Goal: Task Accomplishment & Management: Manage account settings

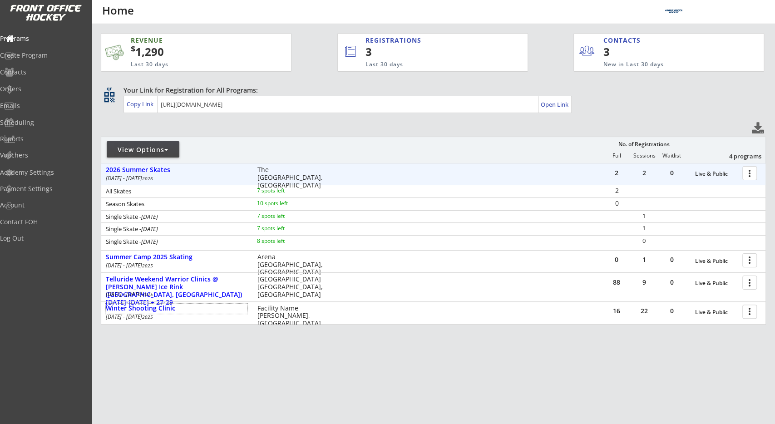
click at [324, 118] on div "REVENUE $ 1,290 Last 30 days REGISTRATIONS 3 Last 30 days CONTACTS 3 New in Las…" at bounding box center [434, 222] width 666 height 396
click at [355, 150] on div "View Options No. of Registrations Full Sessions Waitlist 4 programs" at bounding box center [434, 150] width 666 height 26
click at [170, 146] on div "View Options" at bounding box center [143, 149] width 73 height 9
select select ""Upcoming Programs""
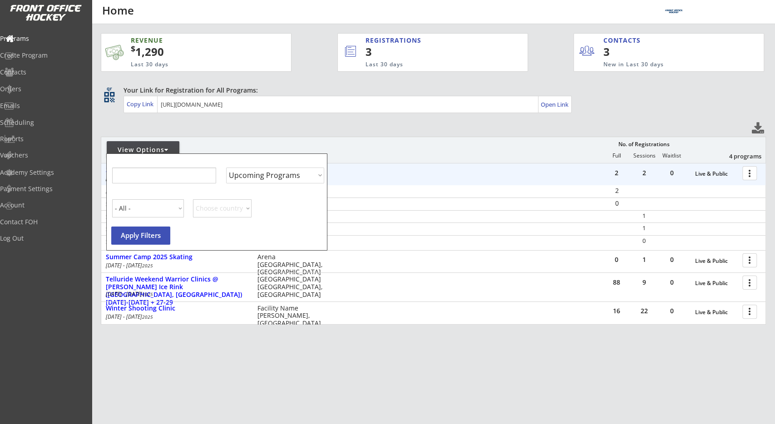
click at [257, 173] on select "Upcoming Programs Past Programs Specific Date Range" at bounding box center [275, 176] width 98 height 16
drag, startPoint x: 278, startPoint y: 186, endPoint x: 303, endPoint y: 164, distance: 33.2
click at [303, 164] on div "Show Programs by Start Date" at bounding box center [274, 162] width 97 height 7
click at [226, 168] on select "Upcoming Programs Past Programs Specific Date Range" at bounding box center [275, 176] width 98 height 16
click at [278, 161] on div "Show Programs by Start Date" at bounding box center [274, 162] width 97 height 7
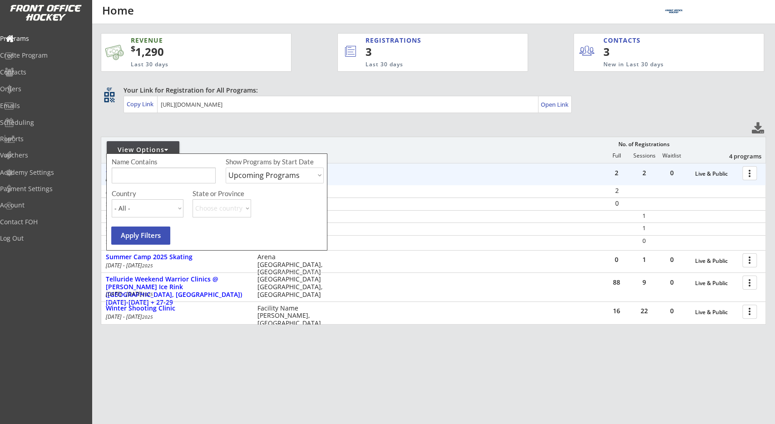
click at [335, 160] on div "View Options No. of Registrations Full Sessions Waitlist 4 programs" at bounding box center [434, 150] width 666 height 26
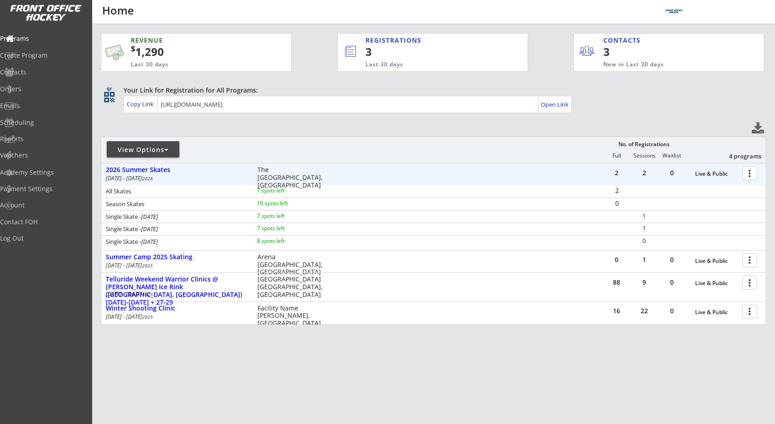
click at [747, 173] on div at bounding box center [752, 173] width 16 height 16
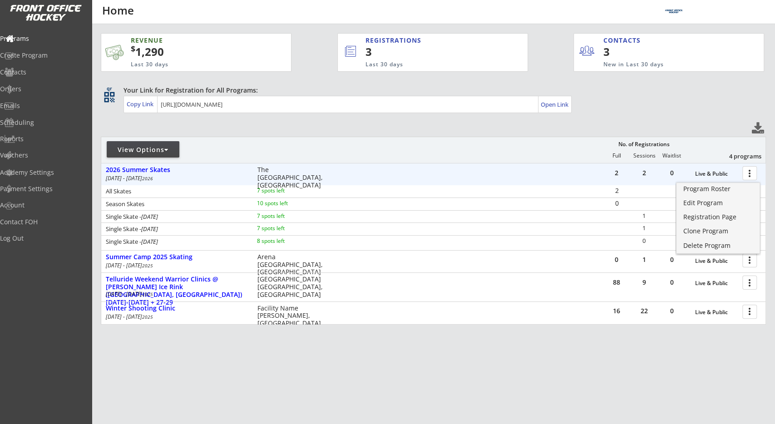
click at [748, 172] on div at bounding box center [752, 173] width 16 height 16
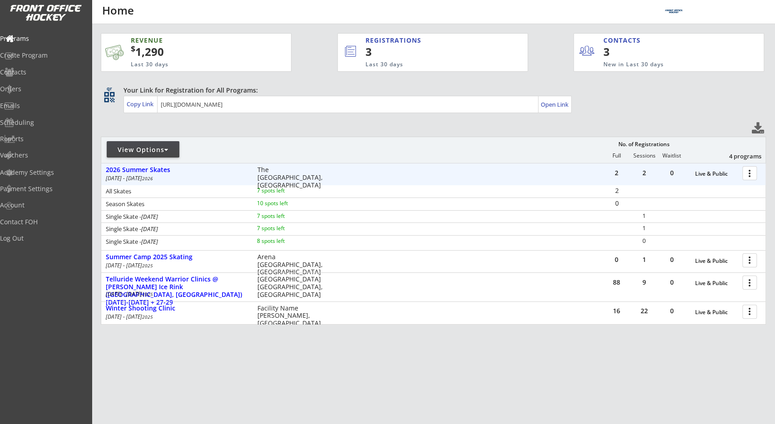
click at [749, 174] on div at bounding box center [752, 173] width 16 height 16
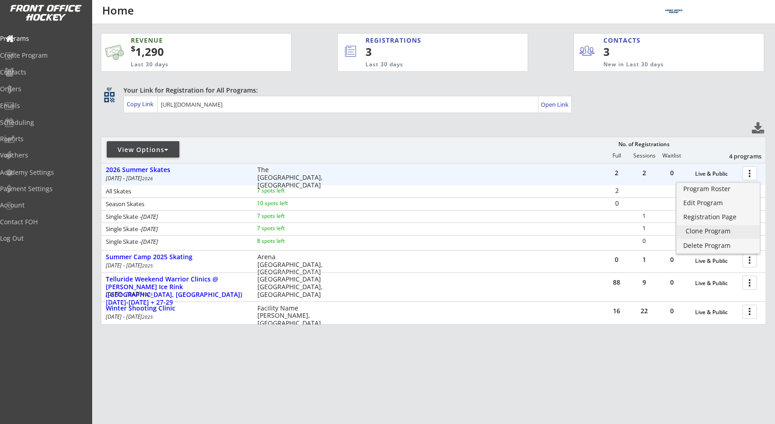
drag, startPoint x: 699, startPoint y: 231, endPoint x: 576, endPoint y: 233, distance: 122.7
click at [699, 230] on div "Clone Program" at bounding box center [718, 231] width 65 height 6
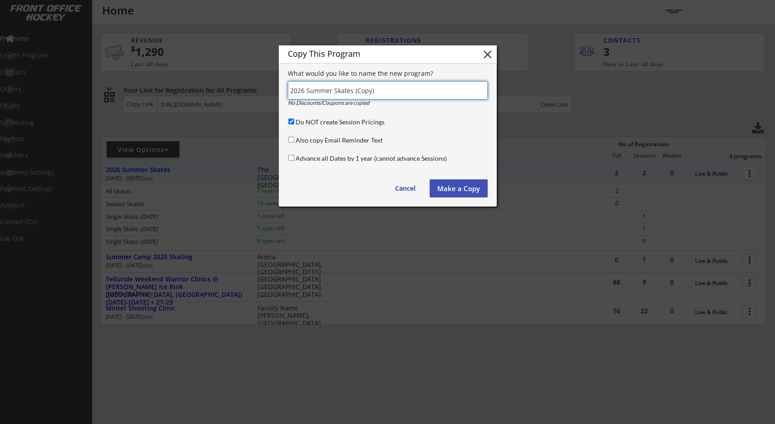
click at [391, 91] on input "input" at bounding box center [388, 90] width 200 height 18
drag, startPoint x: 301, startPoint y: 90, endPoint x: 309, endPoint y: 90, distance: 8.2
click at [309, 90] on input "input" at bounding box center [388, 90] width 200 height 18
click at [302, 89] on input "input" at bounding box center [388, 90] width 200 height 18
click at [370, 89] on input "input" at bounding box center [388, 90] width 200 height 18
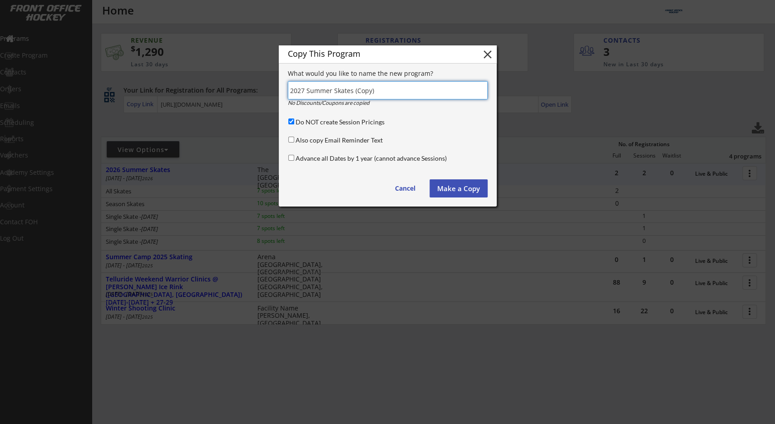
click at [370, 89] on input "input" at bounding box center [388, 90] width 200 height 18
type input "2027 Summer Skates"
click at [292, 159] on input "Advance all Dates by 1 year (cannot advance Sessions)" at bounding box center [291, 158] width 6 height 6
checkbox input "true"
click at [293, 122] on input "Do NOT create Session Pricings" at bounding box center [291, 122] width 6 height 6
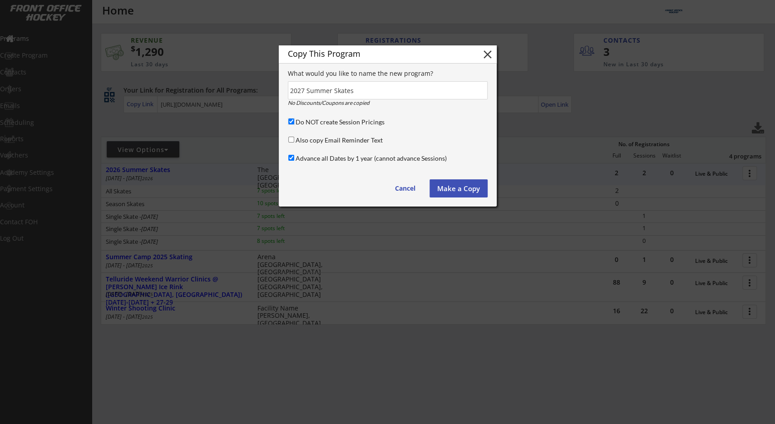
checkbox input "false"
click at [447, 187] on button "Make a Copy" at bounding box center [459, 188] width 58 height 18
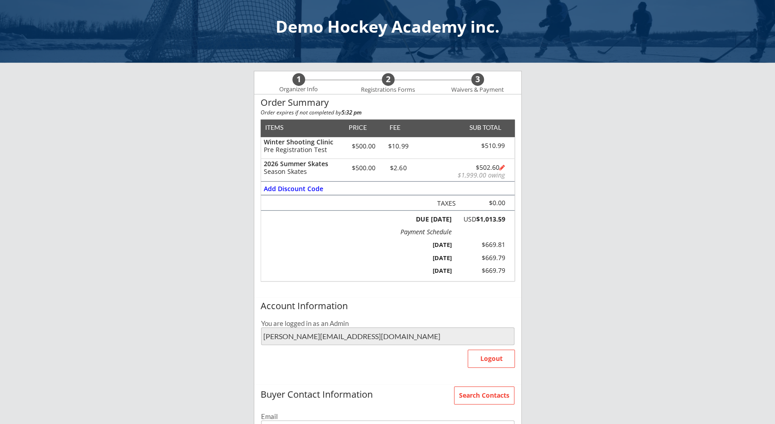
scroll to position [28, 0]
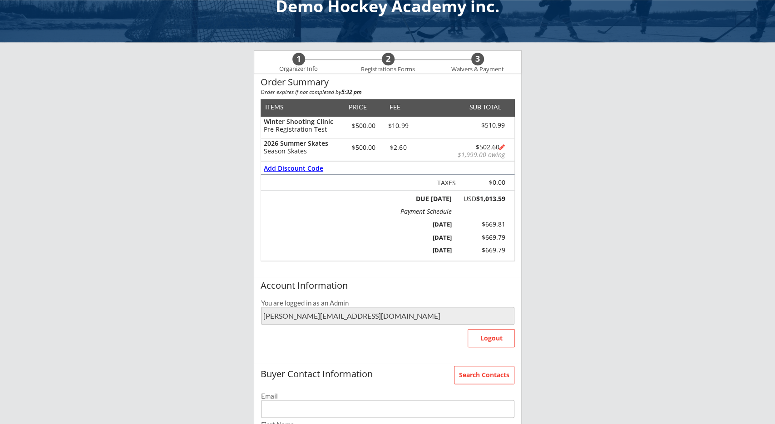
click at [308, 166] on div "Add Discount Code" at bounding box center [294, 168] width 60 height 6
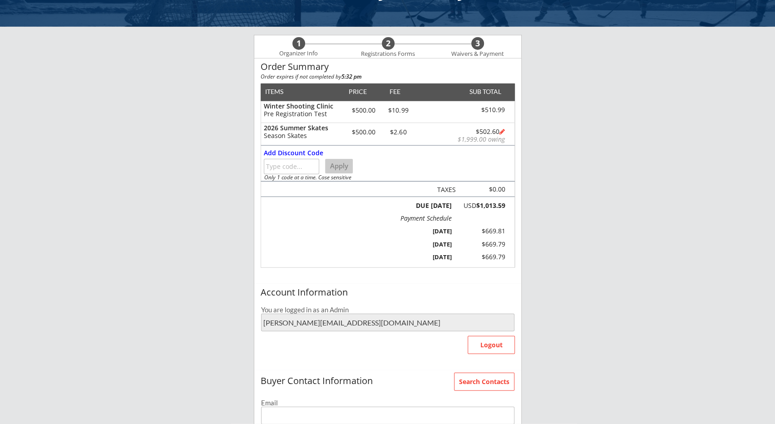
scroll to position [69, 0]
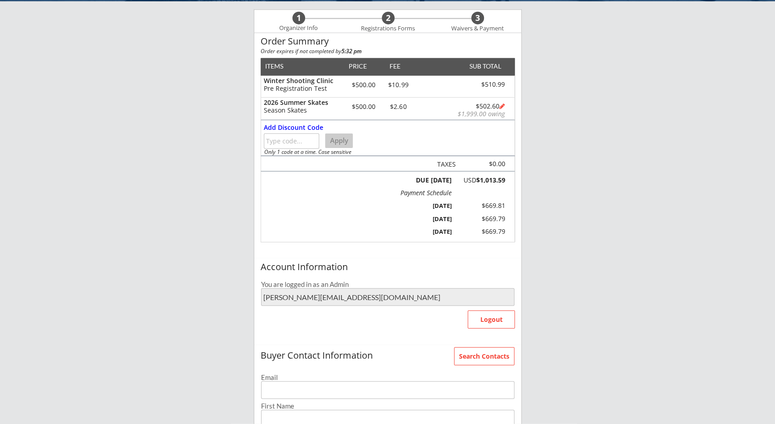
drag, startPoint x: 438, startPoint y: 204, endPoint x: 503, endPoint y: 208, distance: 64.6
click at [503, 208] on div "Dec 31, 2025 $669.81" at bounding box center [454, 205] width 102 height 9
click at [501, 211] on div "Dec 31, 2025 $669.81" at bounding box center [454, 205] width 102 height 13
click at [300, 127] on div "Add Discount Code" at bounding box center [294, 127] width 60 height 6
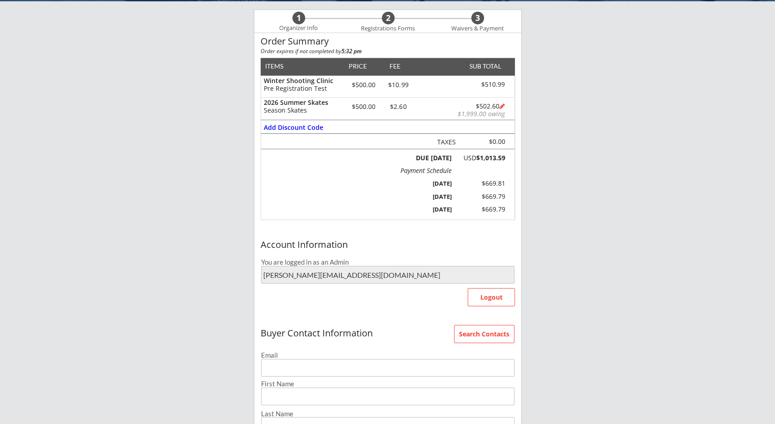
click at [258, 204] on div "Order Summary Order expires if not completed by 5:32 pm ITEMS PRICE FEE SUB TOT…" at bounding box center [387, 134] width 267 height 203
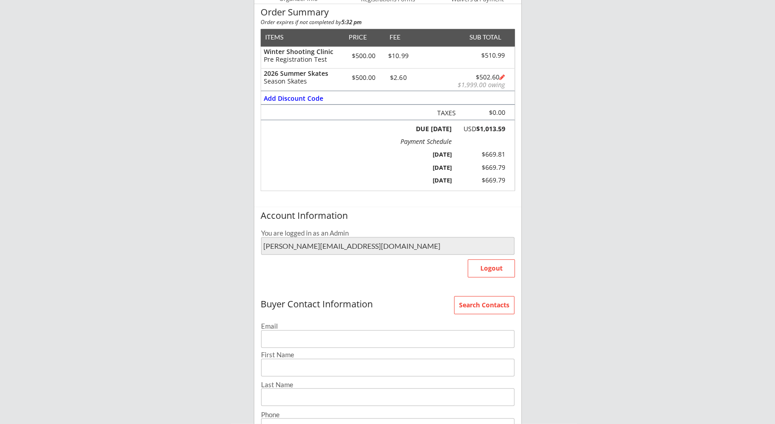
scroll to position [116, 0]
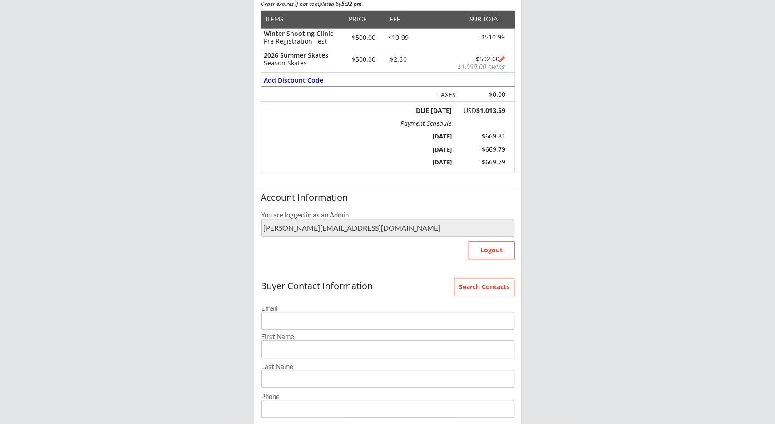
click at [258, 204] on div "Account Information You are logged in as an Admin geoff@wolfertech.com Logout" at bounding box center [388, 232] width 268 height 87
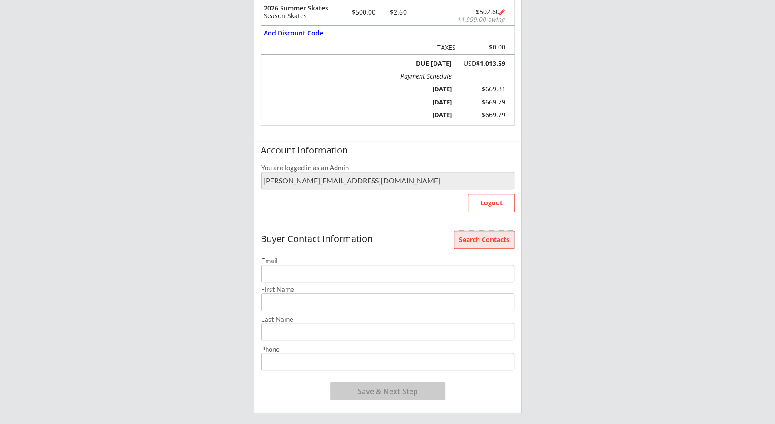
click at [500, 240] on button "Search Contacts" at bounding box center [484, 240] width 60 height 18
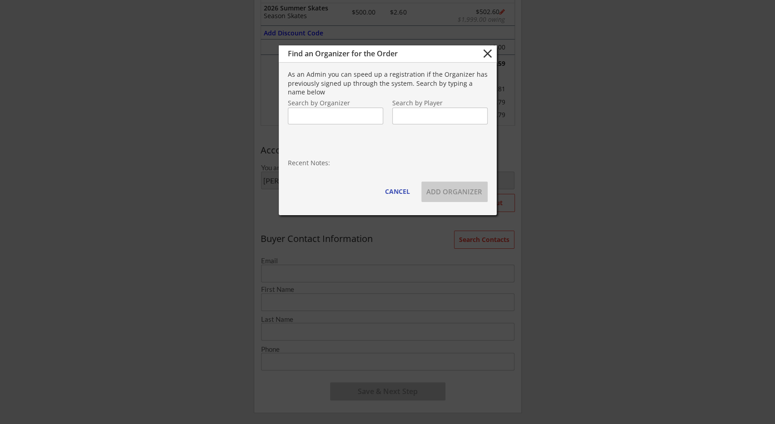
click at [344, 119] on input "text" at bounding box center [335, 116] width 95 height 17
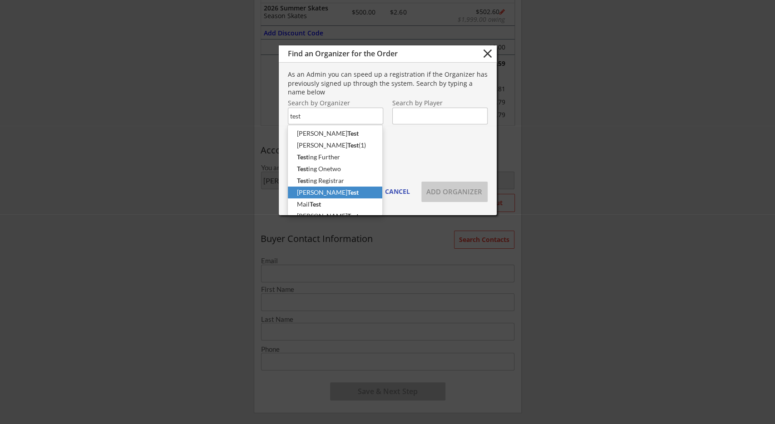
click at [354, 198] on p "Geoff Test" at bounding box center [335, 193] width 94 height 12
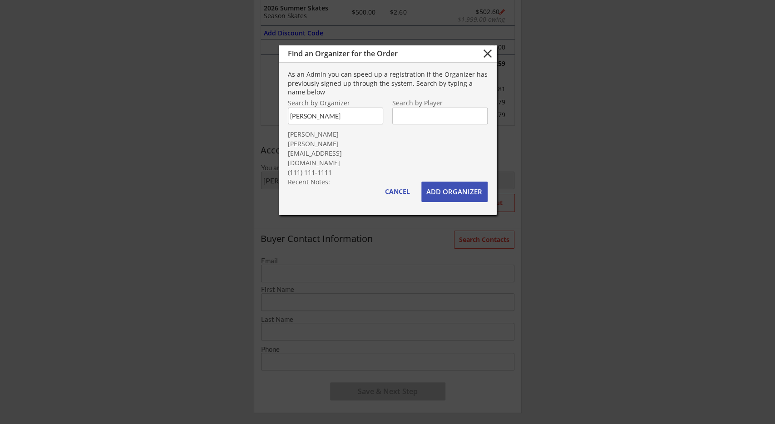
type input "Geoff Test"
click at [462, 195] on button "ADD ORGANIZER" at bounding box center [455, 192] width 66 height 20
type input "geoff@wolfertech.com"
type input "Geoff"
type input "Test"
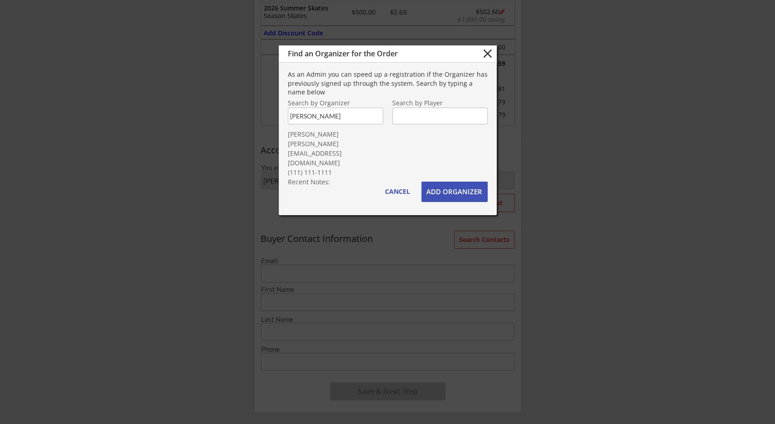
type input "(111) 111-1111"
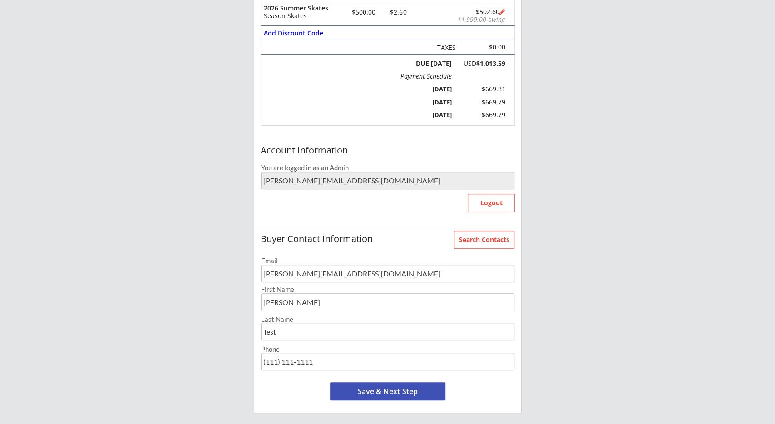
click at [414, 389] on button "Save & Next Step" at bounding box center [387, 392] width 115 height 18
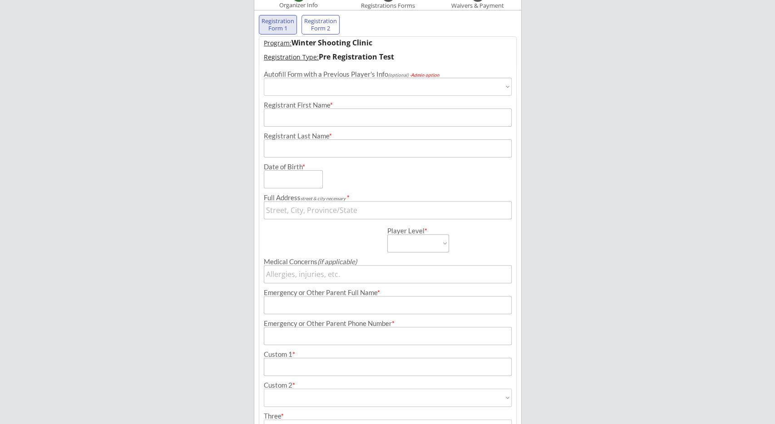
scroll to position [70, 0]
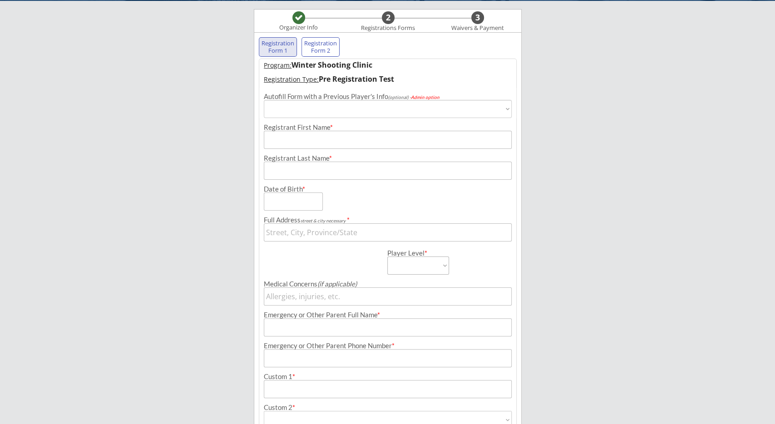
select select ""PLACEHOLDER_1427118222253""
click at [296, 28] on div "Organizer Info" at bounding box center [299, 27] width 50 height 7
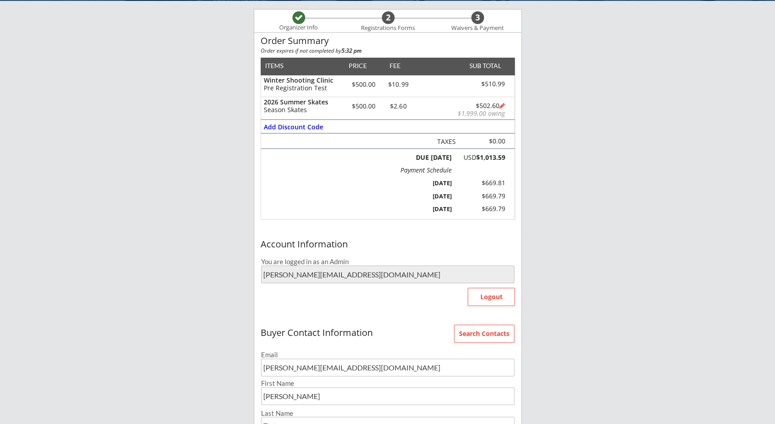
click at [485, 343] on div "Search Contacts Buyer Contact Information Email geoff@wolfertech.com First Name…" at bounding box center [387, 415] width 267 height 184
click at [487, 335] on button "Search Contacts" at bounding box center [484, 334] width 60 height 18
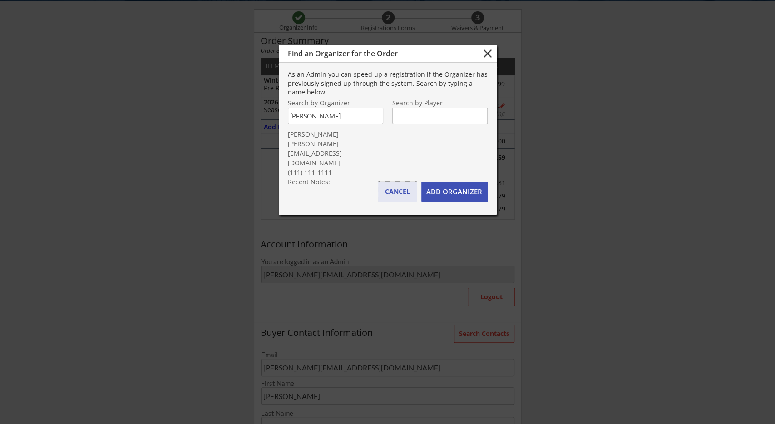
click at [397, 188] on button "CANCEL" at bounding box center [397, 192] width 39 height 20
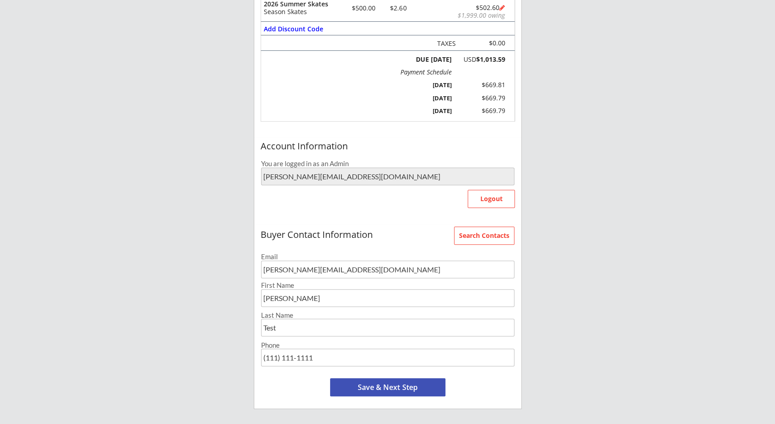
scroll to position [211, 0]
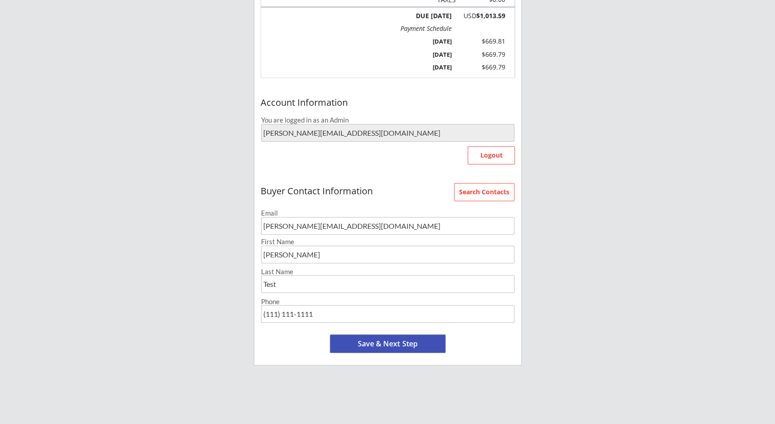
click at [400, 338] on button "Save & Next Step" at bounding box center [387, 344] width 115 height 18
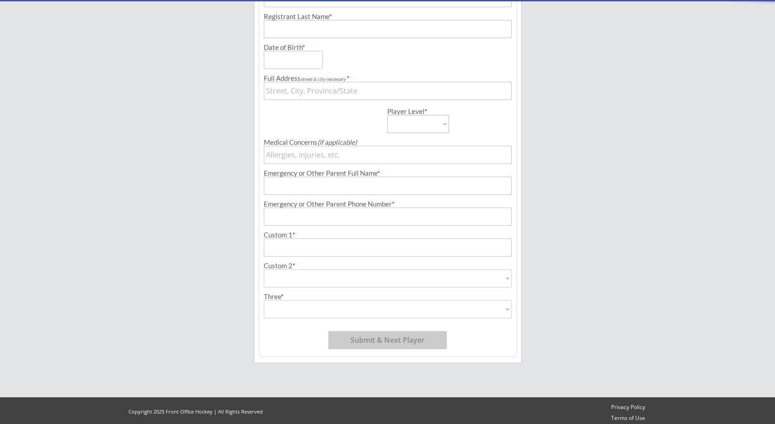
scroll to position [95, 0]
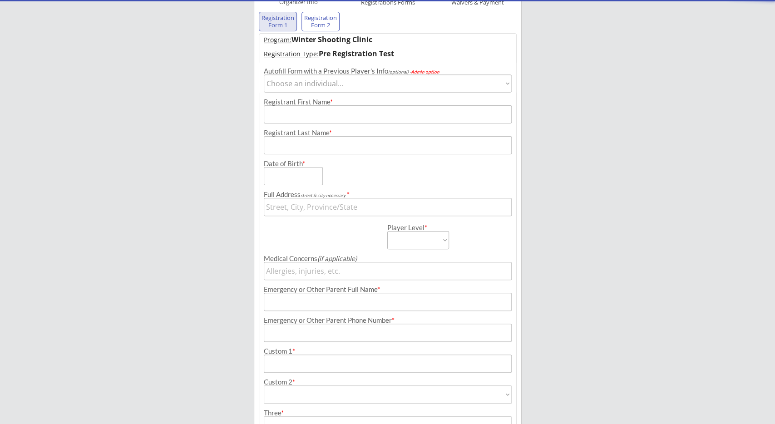
click at [524, 121] on div "Demo Hockey Academy inc. Organizer Info 2 Registrations Forms 3 Waivers & Payme…" at bounding box center [387, 225] width 775 height 640
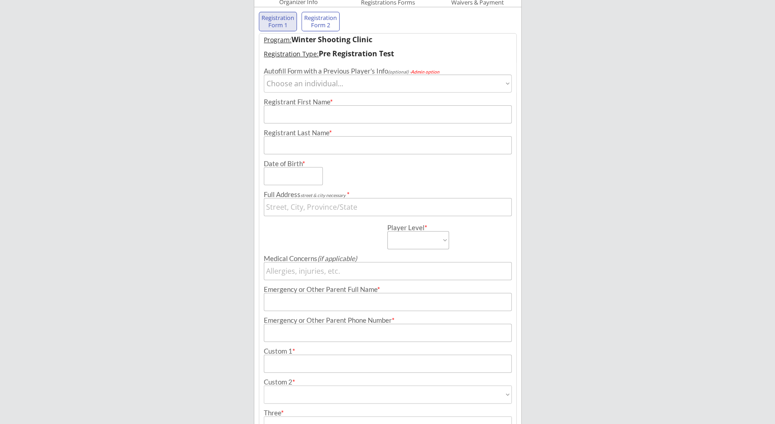
scroll to position [69, 0]
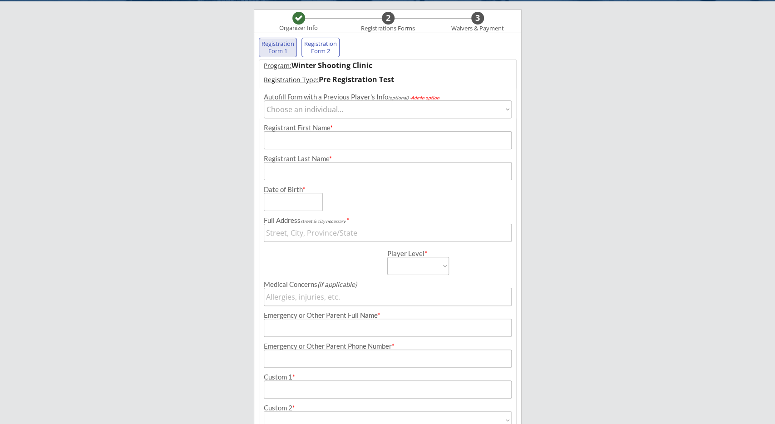
click at [518, 114] on div "Registration Form 1 Registration Form 2 Program: Winter Shooting Clinic Registr…" at bounding box center [388, 269] width 268 height 473
click at [351, 110] on select "Choose an individual... Harry Masters Karl Larson Howie Testing John Test Justi…" at bounding box center [388, 109] width 248 height 18
select select ""1348695171700984260__LOOKUP__1623164231957x620655969731870700""
click option "Harry Masters" at bounding box center [0, 0] width 0 height 0
type input "Harry"
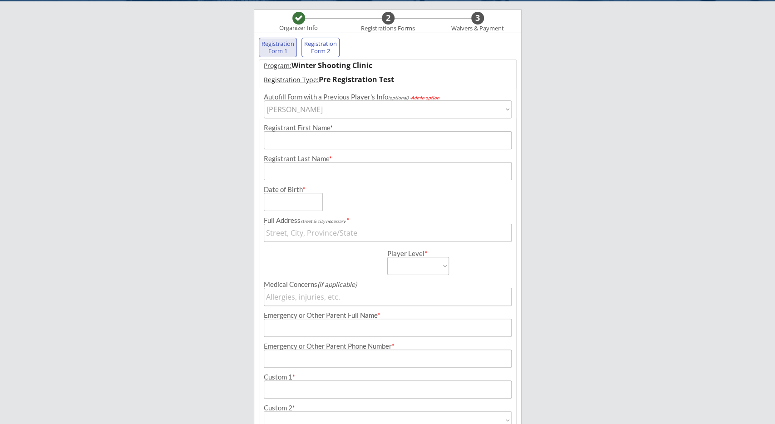
type input "Masters"
type input "02/02/2011"
type input "Peterborough, UK"
select select ""A""
type input "Hank"
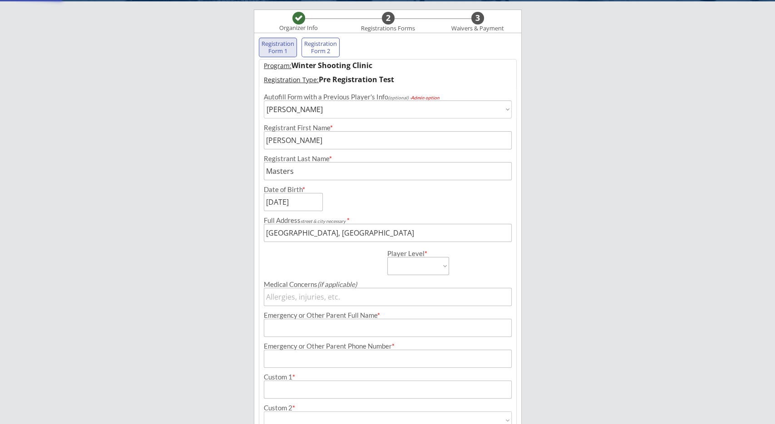
type input "(213) 323-2325"
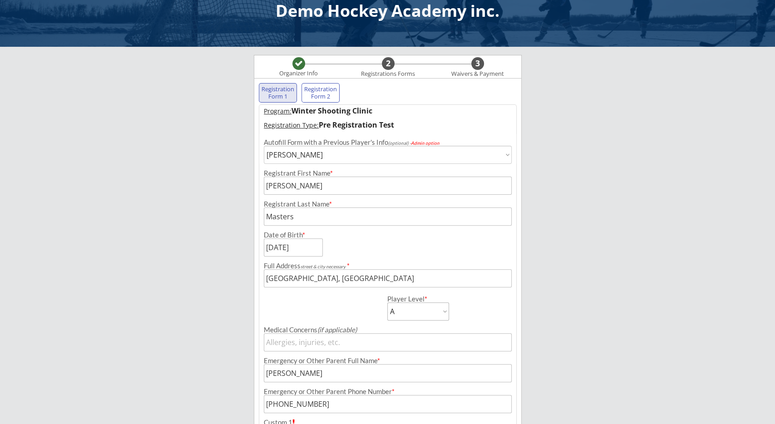
scroll to position [22, 0]
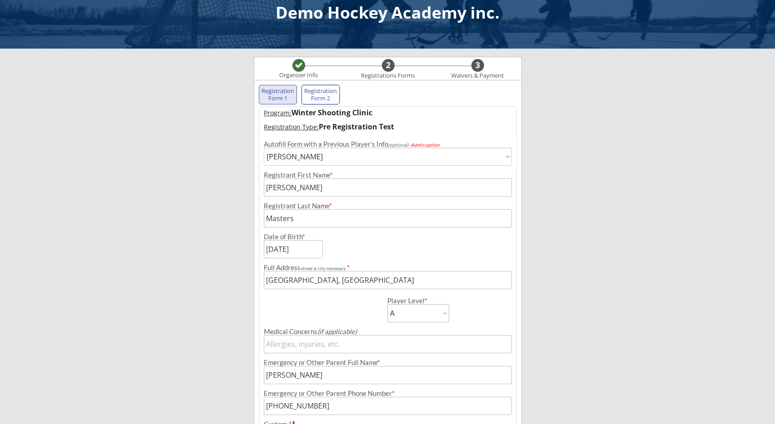
click at [321, 91] on div "Registration Form 2" at bounding box center [321, 95] width 34 height 14
select select ""PLACEHOLDER_1427118222253""
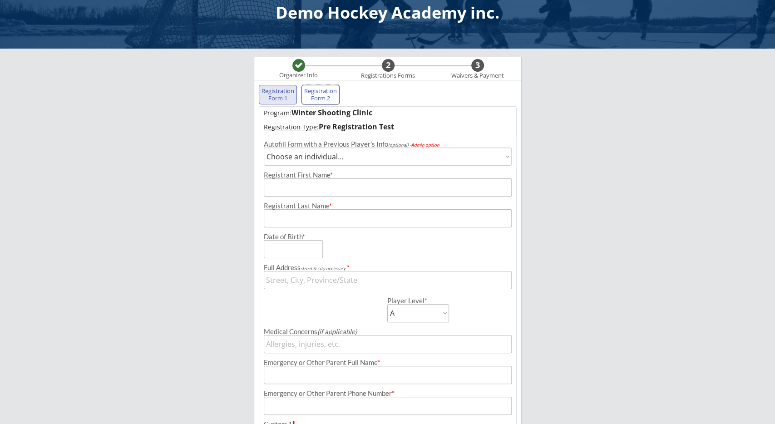
click at [291, 90] on div "Registration Form 1" at bounding box center [278, 95] width 34 height 14
select select ""PLACEHOLDER_1427118222253""
click at [535, 106] on div "Demo Hockey Academy inc. Organizer Info 2 Registrations Forms 3 Waivers & Payme…" at bounding box center [387, 298] width 775 height 640
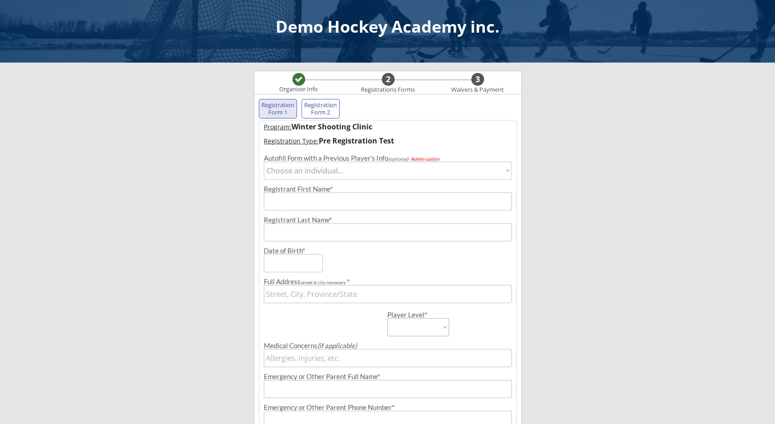
scroll to position [0, 0]
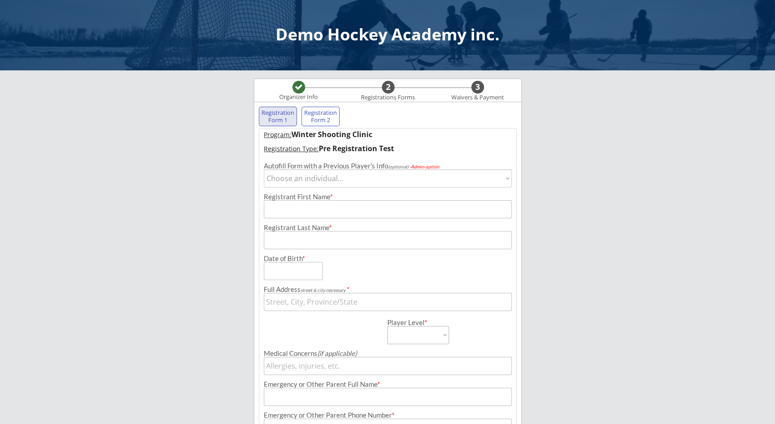
click at [234, 210] on div "Demo Hockey Academy inc. Organizer Info 2 Registrations Forms 3 Waivers & Payme…" at bounding box center [387, 320] width 775 height 640
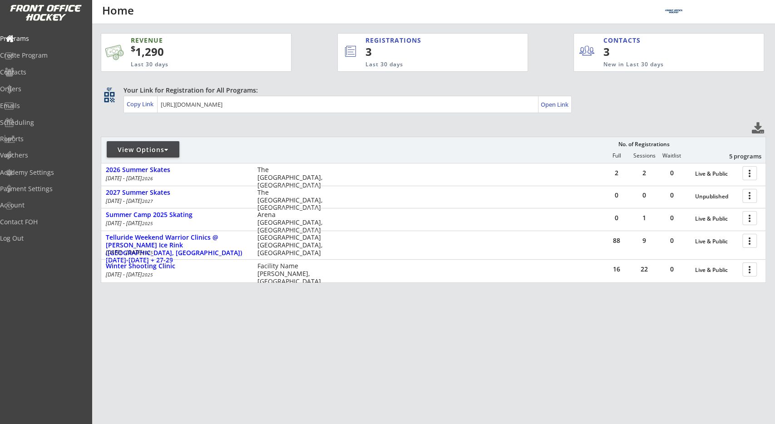
click at [354, 126] on div "REVENUE $ 1,290 Last 30 days REGISTRATIONS 3 Last 30 days CONTACTS 3 New in Las…" at bounding box center [434, 201] width 666 height 354
drag, startPoint x: 357, startPoint y: 122, endPoint x: 363, endPoint y: 131, distance: 11.2
click at [357, 121] on div "REVENUE $ 1,290 Last 30 days REGISTRATIONS 3 Last 30 days CONTACTS 3 New in Las…" at bounding box center [434, 201] width 666 height 354
drag, startPoint x: 312, startPoint y: 319, endPoint x: 321, endPoint y: 331, distance: 14.5
click at [312, 319] on div "REVENUE $ 1,290 Last 30 days REGISTRATIONS 3 Last 30 days CONTACTS 3 New in Las…" at bounding box center [434, 201] width 666 height 354
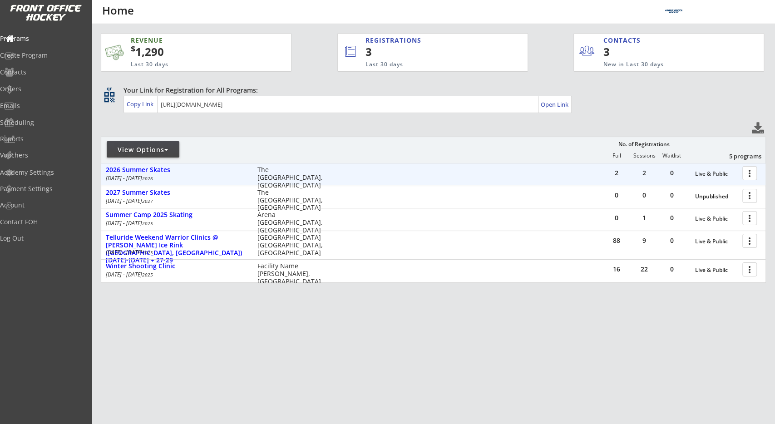
click at [277, 178] on div "The [GEOGRAPHIC_DATA], [GEOGRAPHIC_DATA]" at bounding box center [292, 177] width 71 height 23
click at [169, 172] on div "2026 Summer Skates" at bounding box center [177, 170] width 142 height 8
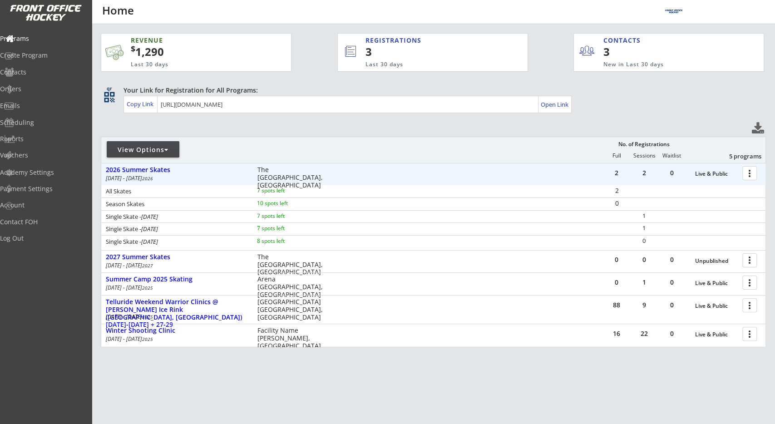
scroll to position [28, 0]
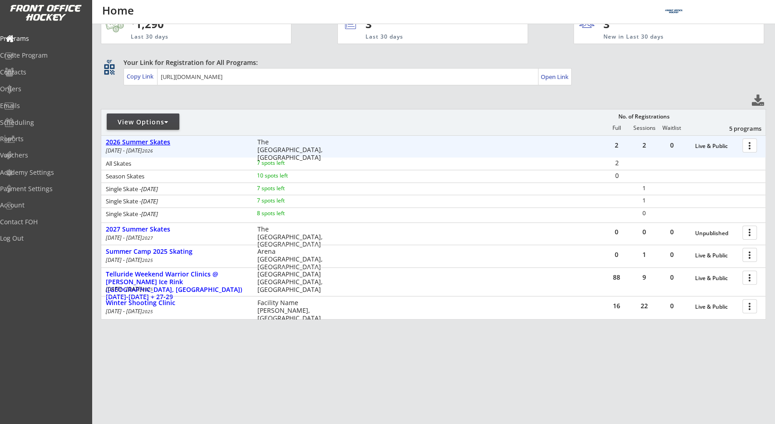
click at [155, 231] on div "2027 Summer Skates" at bounding box center [177, 230] width 142 height 8
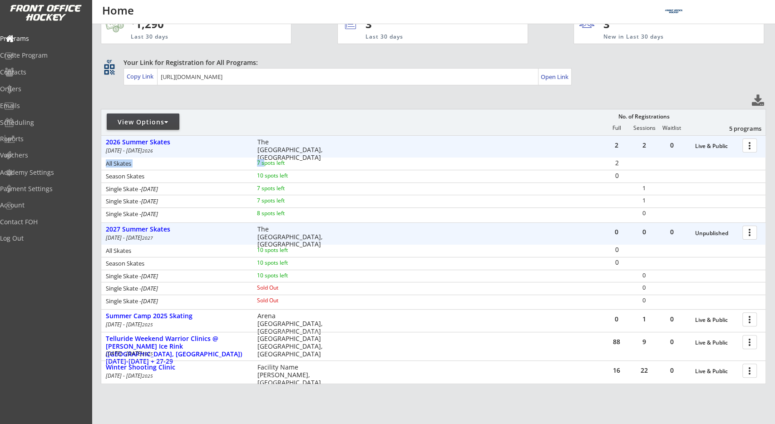
drag, startPoint x: 268, startPoint y: 164, endPoint x: 264, endPoint y: 181, distance: 17.6
click at [269, 164] on div "All Skates 7 spots left" at bounding box center [219, 164] width 236 height 9
click at [279, 175] on div "Season Skates 10 spots left" at bounding box center [219, 177] width 236 height 9
click at [279, 175] on div "10 spots left" at bounding box center [286, 175] width 59 height 5
drag, startPoint x: 259, startPoint y: 175, endPoint x: 272, endPoint y: 178, distance: 13.0
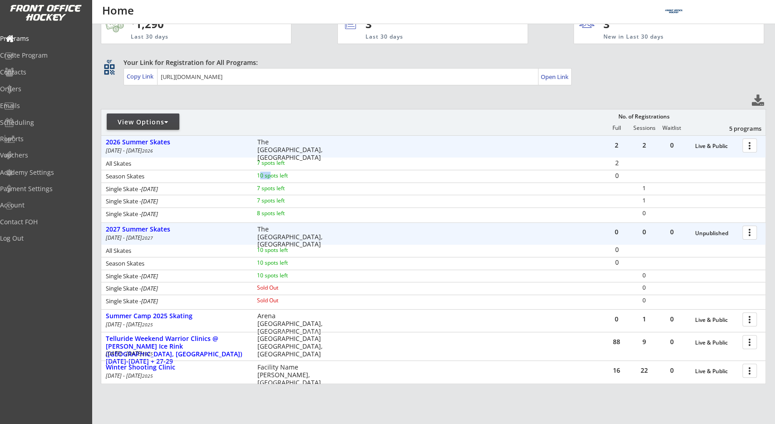
click at [272, 176] on div "10 spots left" at bounding box center [286, 175] width 59 height 5
click at [273, 177] on div "10 spots left" at bounding box center [286, 175] width 59 height 5
click at [612, 175] on div "0" at bounding box center [617, 176] width 27 height 6
click at [619, 162] on div "2" at bounding box center [617, 163] width 27 height 6
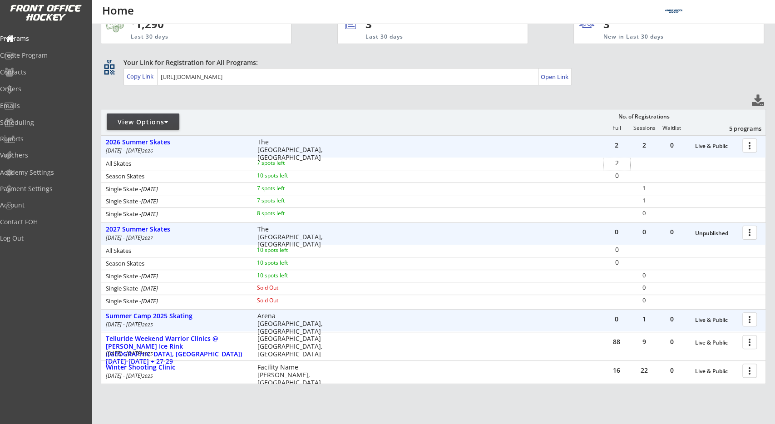
scroll to position [44, 0]
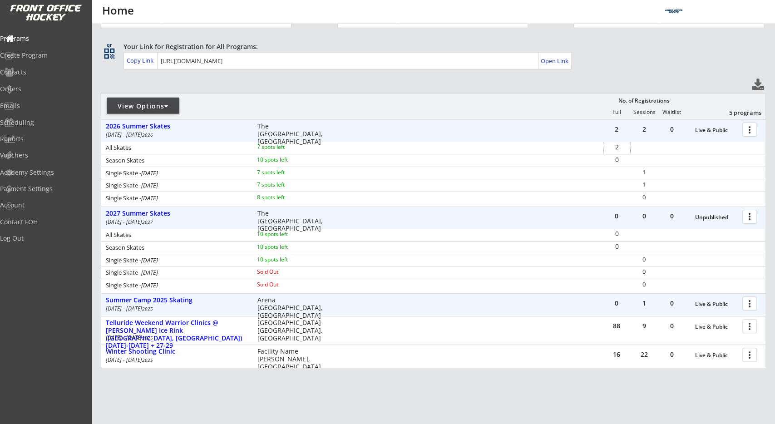
click at [168, 139] on div "2 2 0 Live & Public more_vert 2026 Summer Skates Jul 14 - Jul 28 2026 The Local…" at bounding box center [434, 243] width 666 height 249
click at [168, 119] on div "View Options No. of Registrations Full Sessions Waitlist 5 programs" at bounding box center [434, 106] width 666 height 26
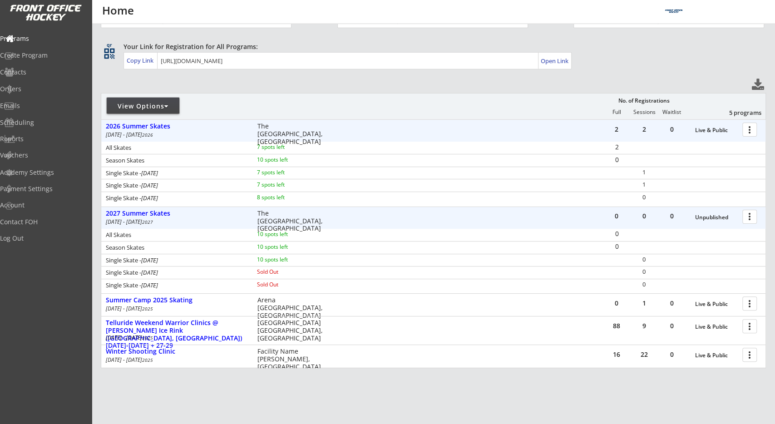
drag, startPoint x: 150, startPoint y: 161, endPoint x: 154, endPoint y: 153, distance: 8.7
click at [150, 118] on div at bounding box center [208, 110] width 214 height 16
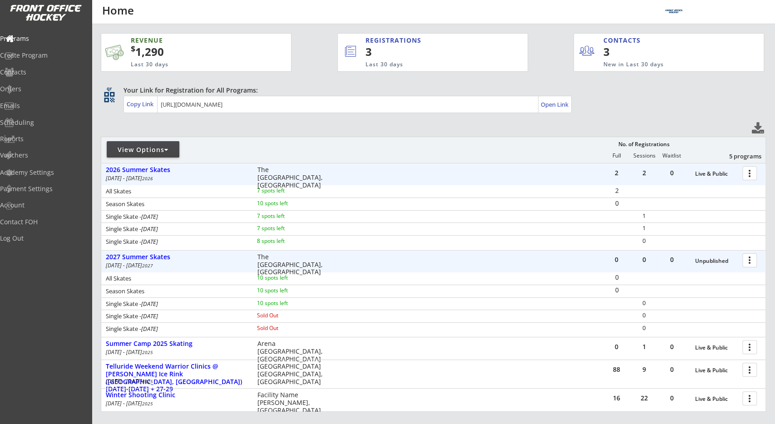
click at [156, 152] on div "View Options" at bounding box center [143, 149] width 73 height 9
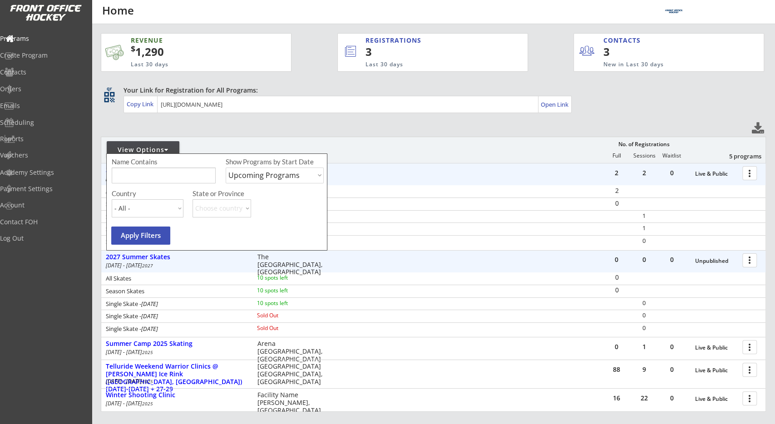
click at [226, 168] on select "Upcoming Programs Past Programs Specific Date Range" at bounding box center [275, 176] width 98 height 16
select select ""Past Programs""
click option "Past Programs" at bounding box center [0, 0] width 0 height 0
click at [149, 232] on button "Apply Filters" at bounding box center [140, 236] width 59 height 18
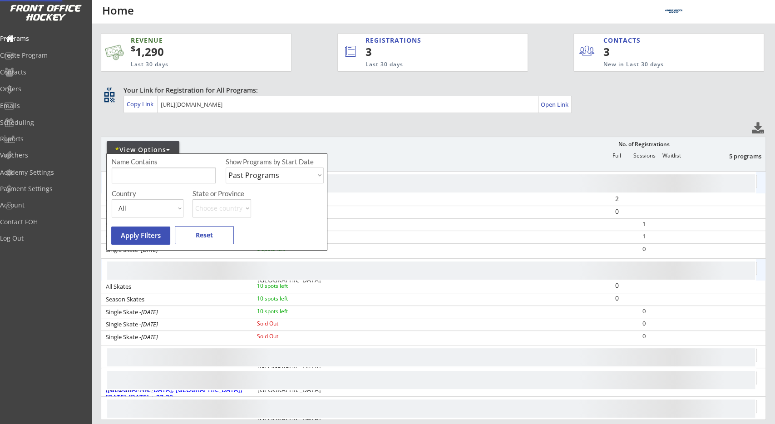
click at [334, 125] on div "REVENUE $ 1,290 Last 30 days REGISTRATIONS 3 Last 30 days CONTACTS 3 New in Las…" at bounding box center [434, 269] width 666 height 491
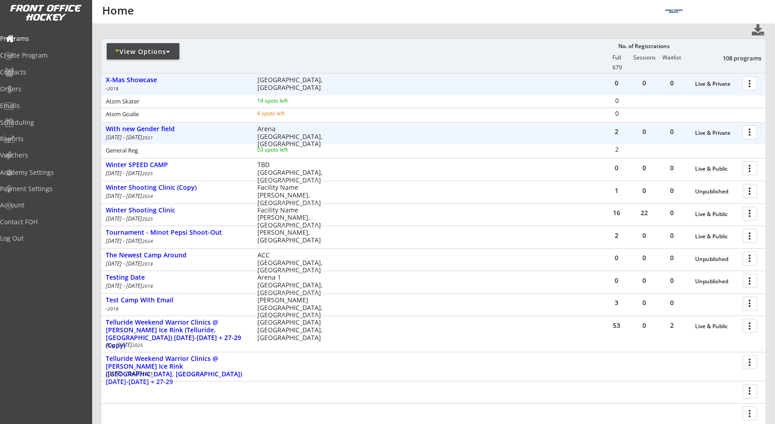
scroll to position [178, 0]
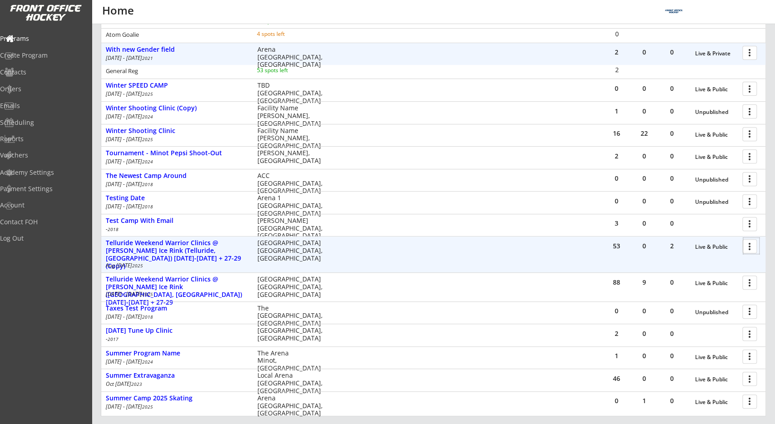
click at [755, 241] on div at bounding box center [752, 246] width 16 height 16
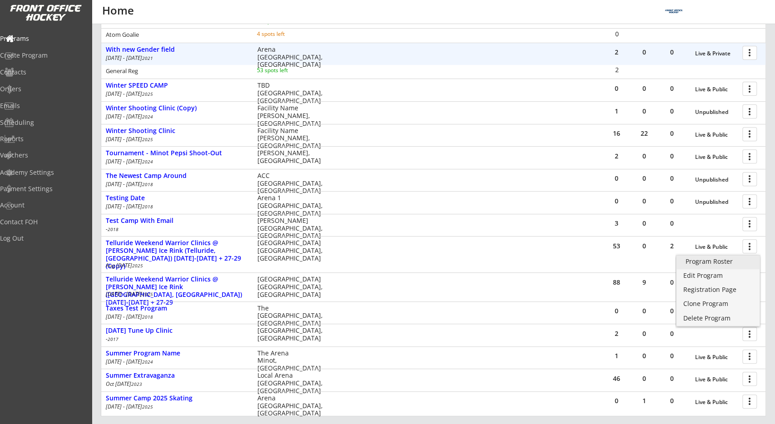
click at [743, 258] on link "Program Roster" at bounding box center [719, 263] width 84 height 14
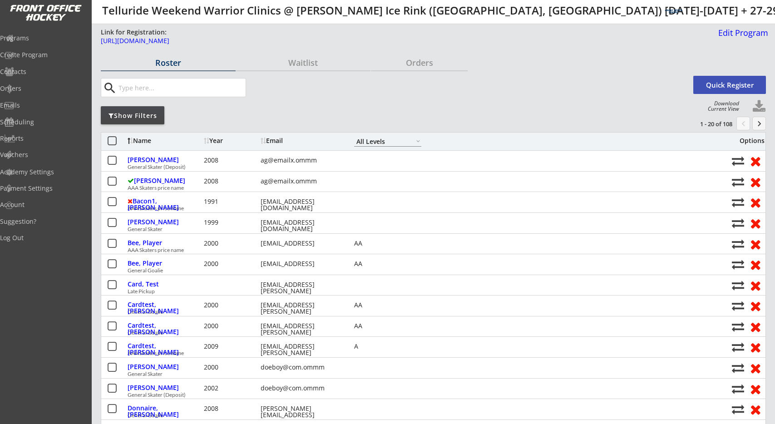
select select ""All Levels""
click at [301, 65] on div "Waitlist" at bounding box center [303, 63] width 135 height 8
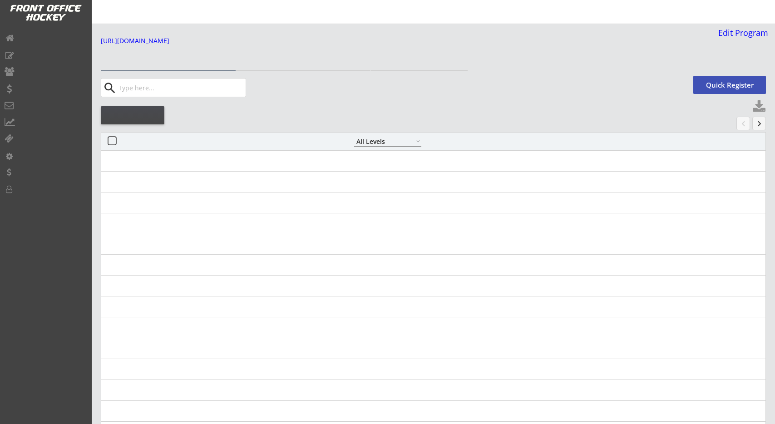
select select ""All Levels""
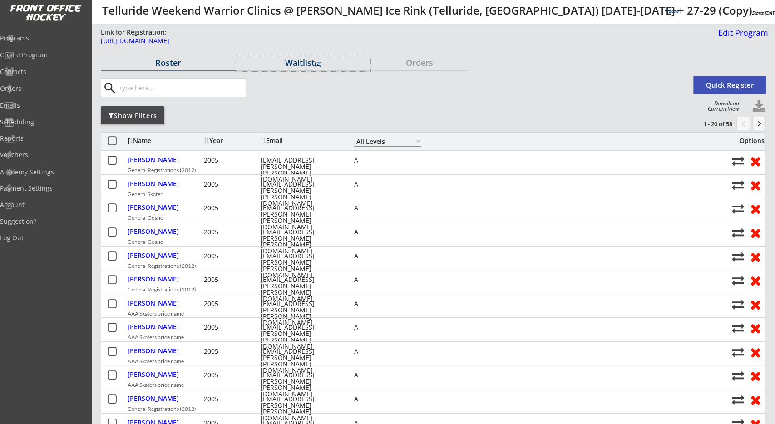
click at [315, 62] on div "Waitlist (2)" at bounding box center [303, 63] width 135 height 8
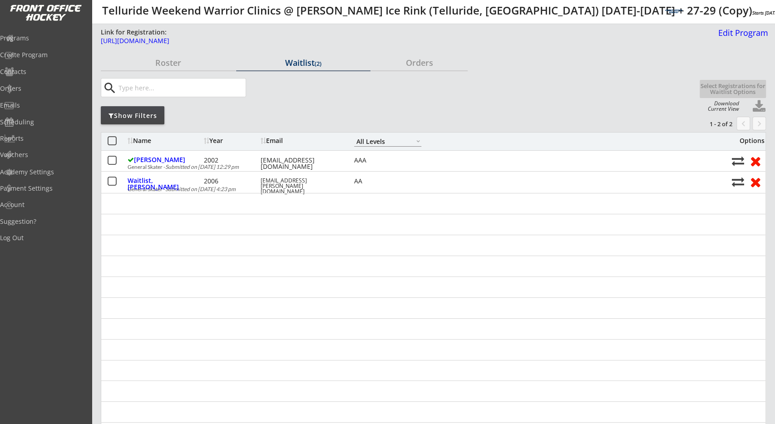
click at [321, 100] on div "search Quick Register Select Registrations for Waitlist Options" at bounding box center [434, 87] width 666 height 29
click at [130, 115] on div "Show Filters" at bounding box center [133, 115] width 64 height 9
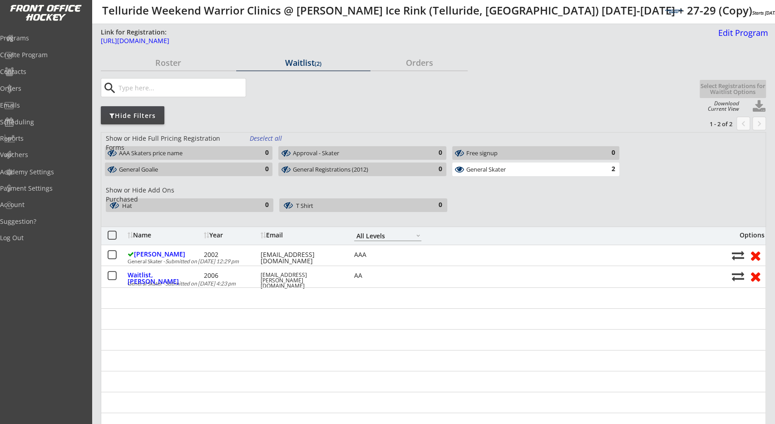
click at [490, 173] on div "General Skater" at bounding box center [531, 169] width 129 height 7
click at [494, 170] on div "General Skater" at bounding box center [531, 169] width 129 height 7
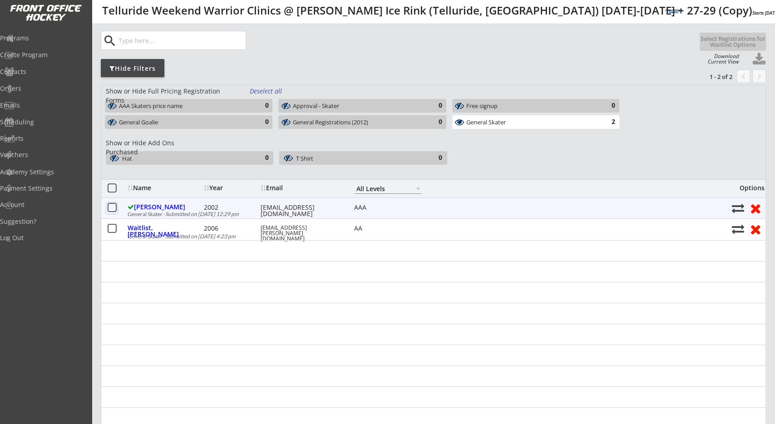
click at [115, 205] on button at bounding box center [111, 208] width 11 height 11
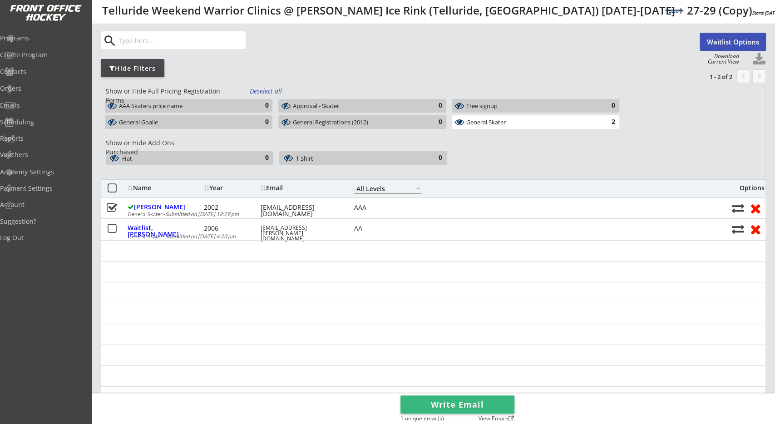
click at [731, 88] on div "Show or Hide Full Pricing Registration Forms Deselect all AAA Skaters price nam…" at bounding box center [434, 132] width 666 height 94
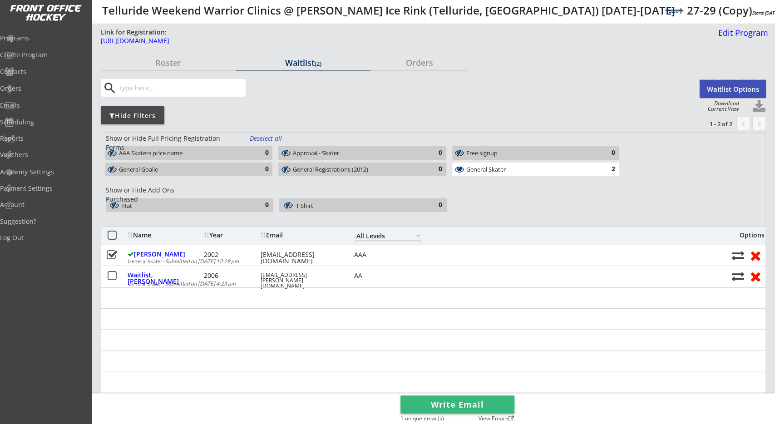
click at [707, 93] on button "Waitlist Options" at bounding box center [733, 89] width 66 height 18
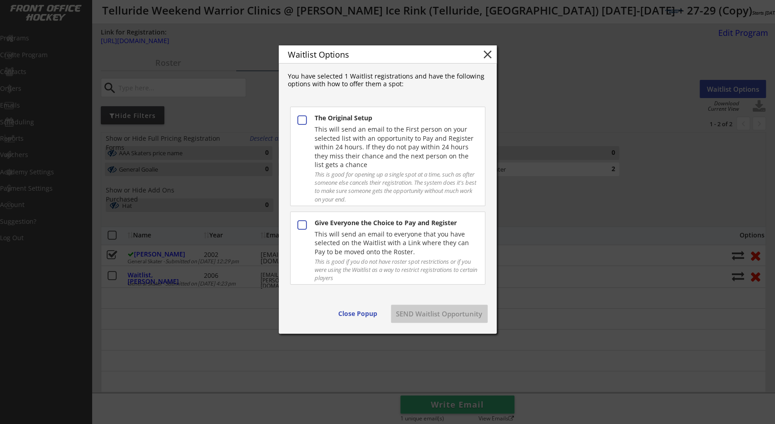
click at [418, 83] on div "You have selected 1 Waitlist registrations and have the following options with …" at bounding box center [388, 80] width 200 height 15
click at [489, 53] on button "close" at bounding box center [488, 55] width 14 height 14
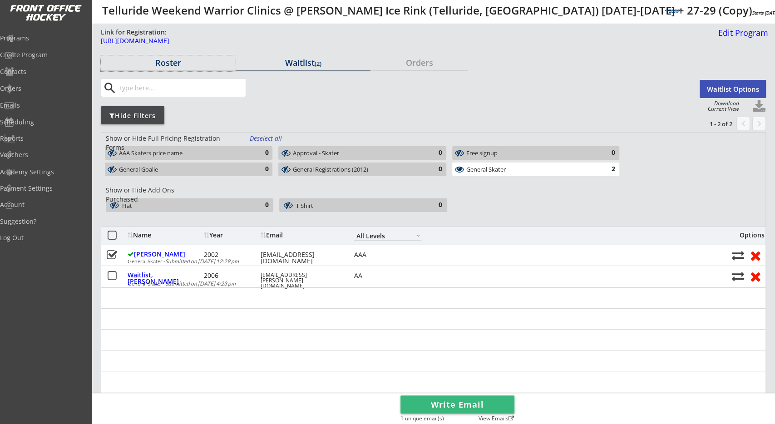
click at [184, 65] on div "Roster" at bounding box center [168, 63] width 135 height 8
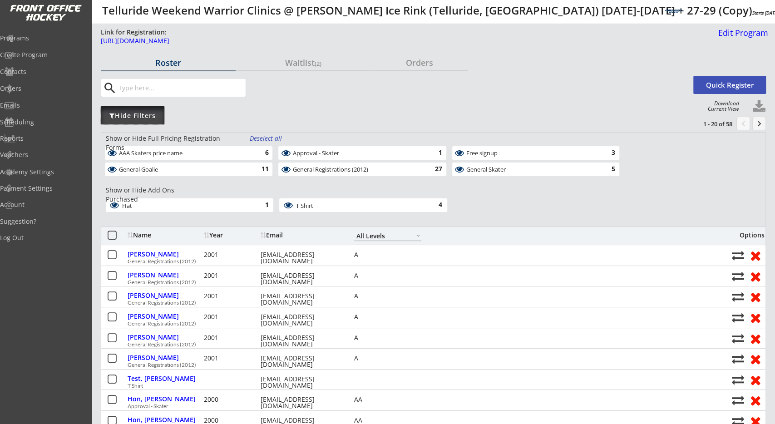
click at [132, 119] on div "Hide Filters" at bounding box center [133, 115] width 64 height 9
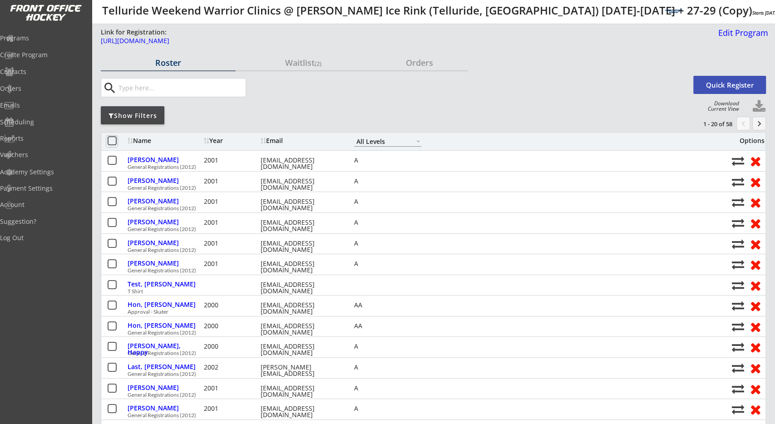
click at [112, 140] on button at bounding box center [111, 141] width 11 height 11
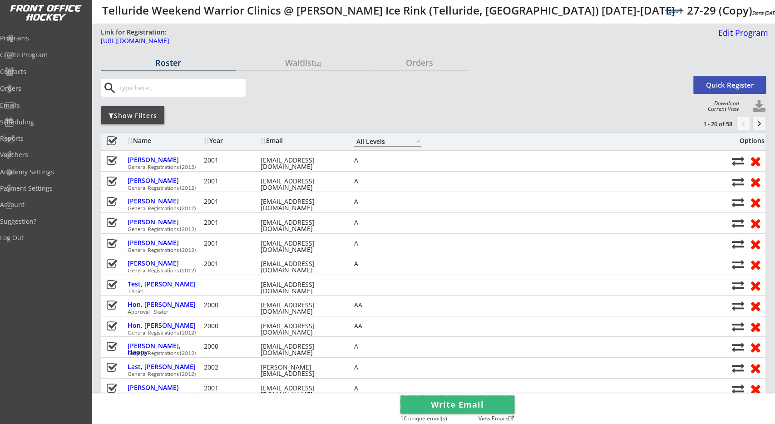
click at [459, 406] on button "Write Email" at bounding box center [458, 405] width 114 height 18
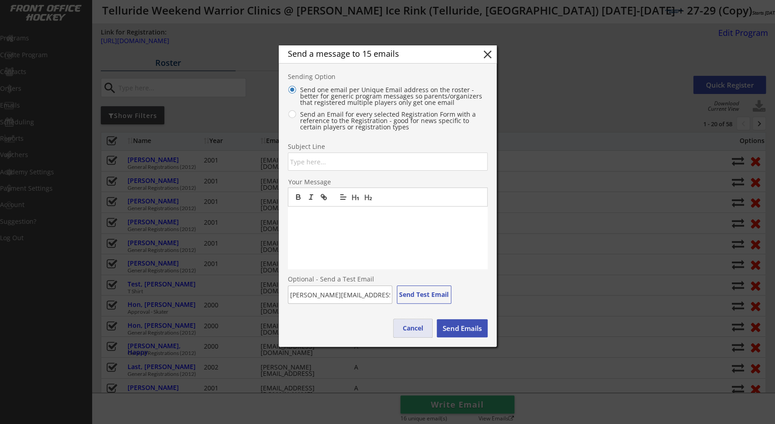
click at [407, 325] on button "Cancel" at bounding box center [413, 328] width 39 height 18
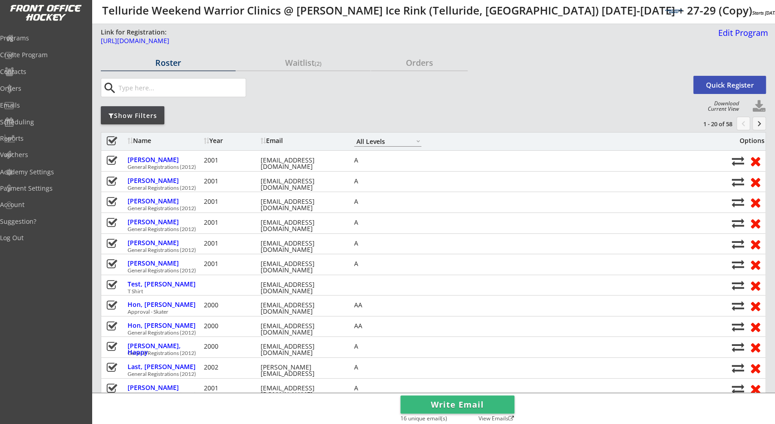
click at [457, 405] on button "Write Email" at bounding box center [458, 405] width 114 height 18
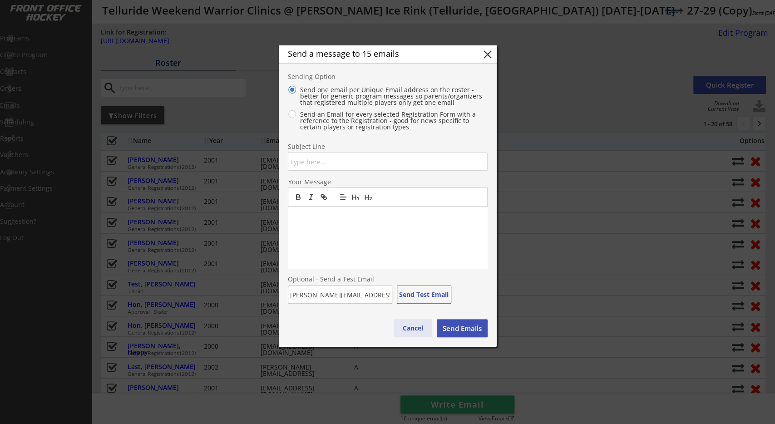
click at [418, 330] on button "Cancel" at bounding box center [413, 328] width 39 height 18
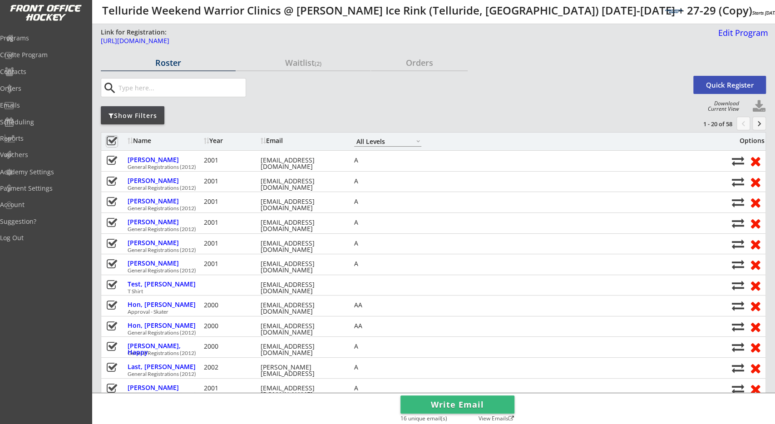
click at [111, 139] on button at bounding box center [111, 141] width 11 height 11
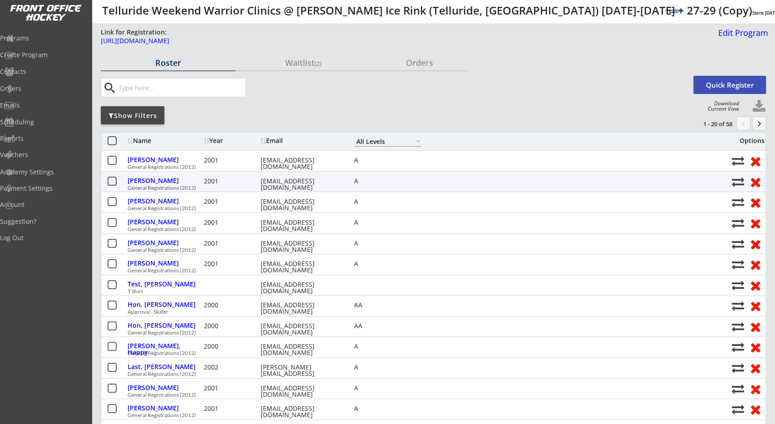
click at [114, 183] on button at bounding box center [111, 181] width 11 height 11
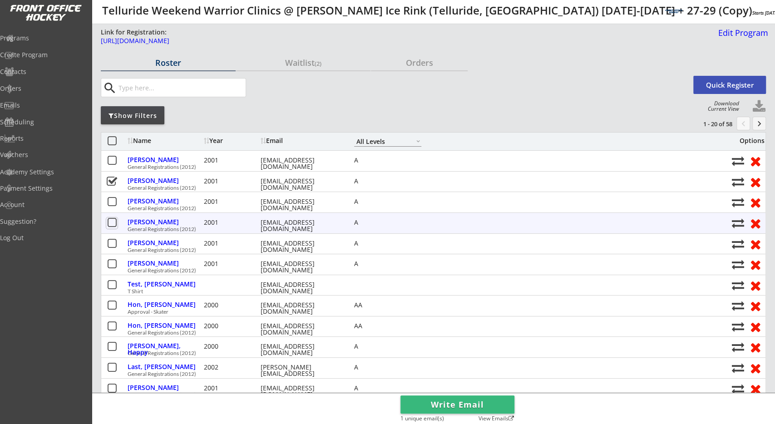
drag, startPoint x: 112, startPoint y: 224, endPoint x: 113, endPoint y: 234, distance: 10.1
click at [112, 224] on button at bounding box center [111, 223] width 11 height 11
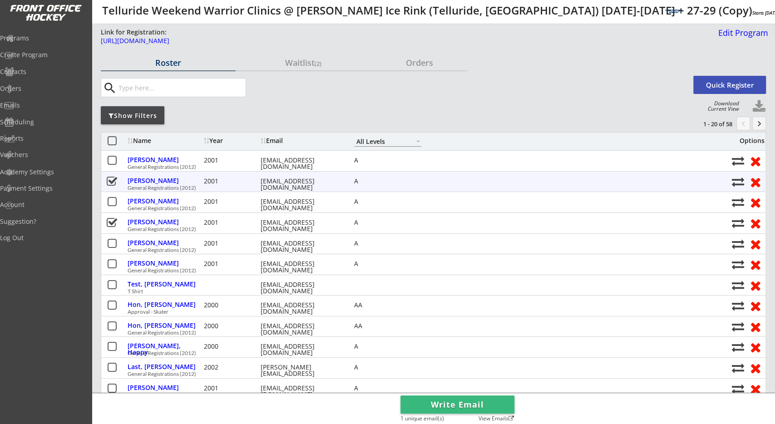
click at [110, 185] on button at bounding box center [111, 181] width 11 height 11
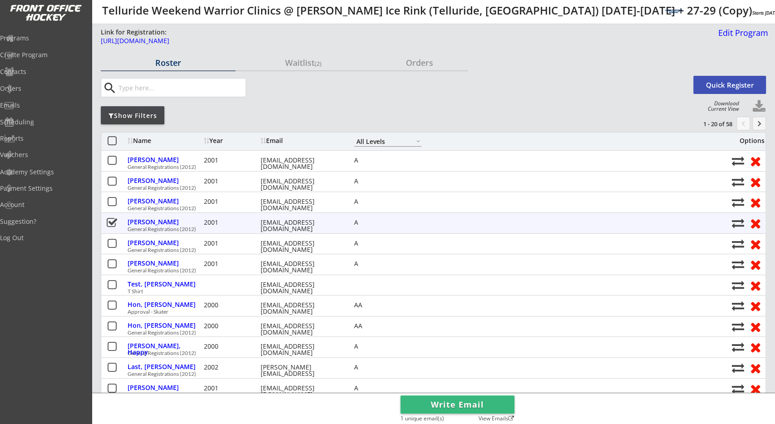
click at [113, 218] on button at bounding box center [111, 223] width 11 height 11
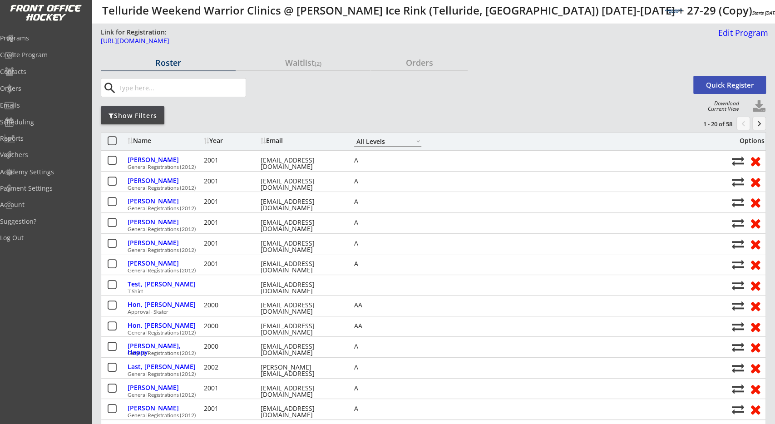
click at [433, 65] on div "Orders" at bounding box center [419, 63] width 97 height 8
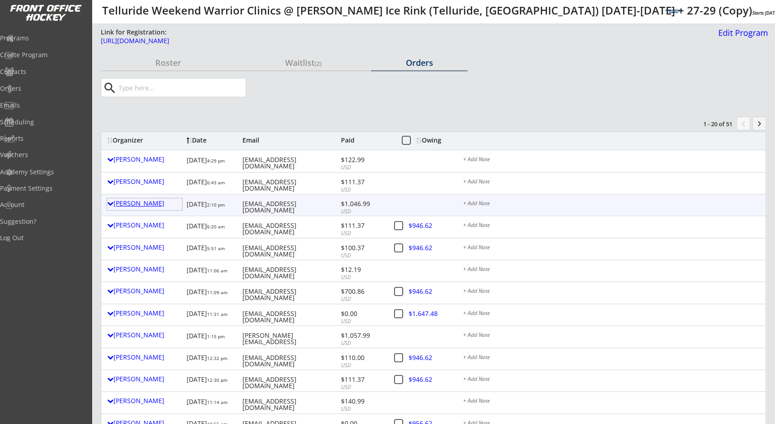
click at [145, 207] on div "[PERSON_NAME]" at bounding box center [144, 205] width 75 height 12
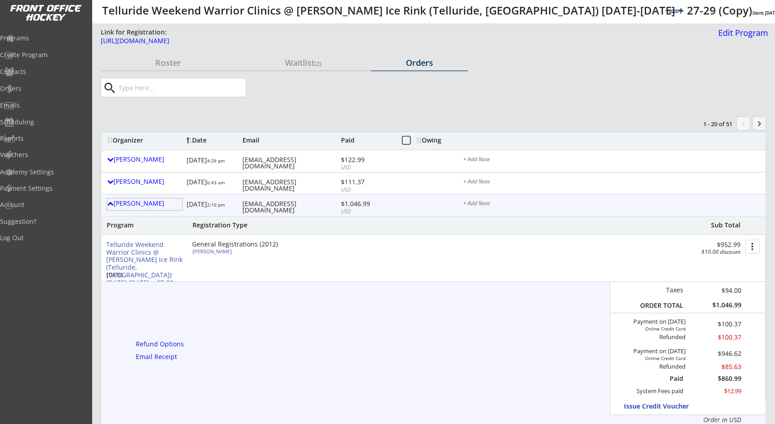
click at [551, 309] on div "Program Registration Type Sub Total Telluride Weekend Warrior Clinics @ [PERSON…" at bounding box center [433, 320] width 666 height 209
